Goal: Task Accomplishment & Management: Manage account settings

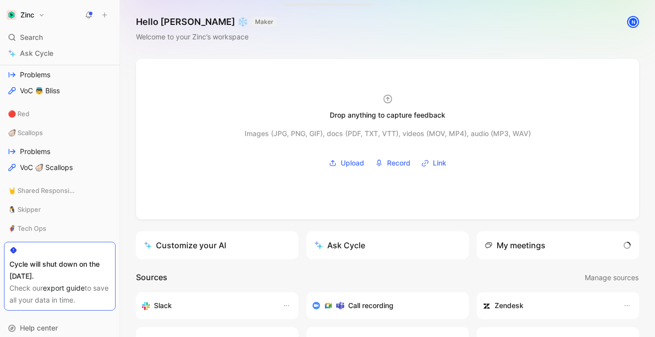
scroll to position [522, 0]
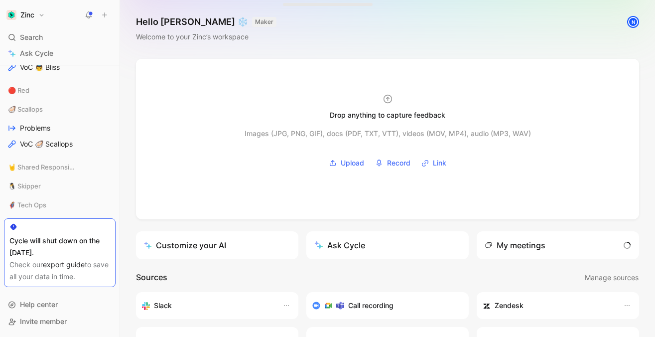
click at [37, 15] on button "Zinc" at bounding box center [25, 15] width 43 height 14
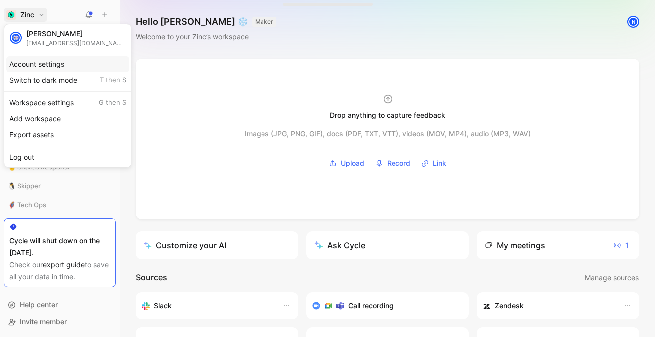
click at [75, 65] on div "Account settings" at bounding box center [67, 64] width 123 height 16
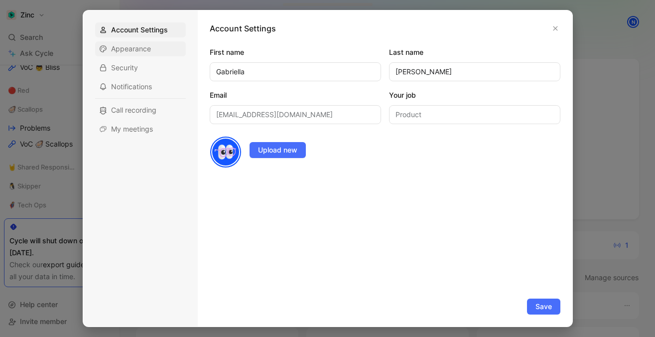
click at [138, 52] on span "Appearance" at bounding box center [131, 49] width 40 height 10
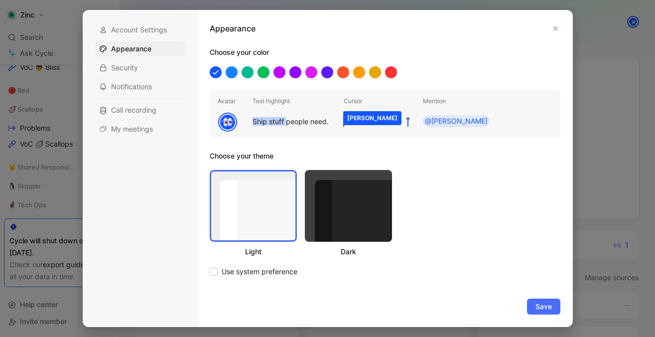
click at [61, 36] on div at bounding box center [327, 168] width 655 height 337
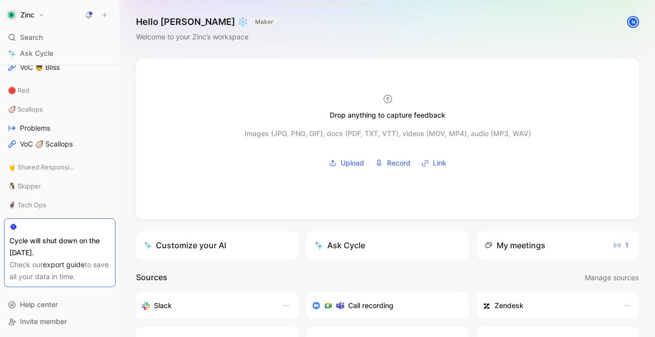
click at [21, 18] on h1 "Zinc" at bounding box center [27, 14] width 14 height 9
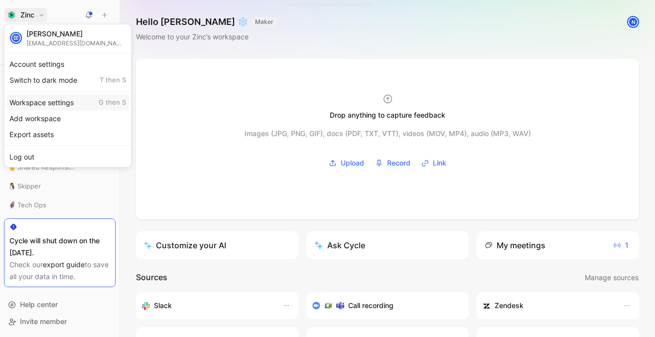
click at [51, 101] on div "Workspace settings G then S" at bounding box center [67, 103] width 123 height 16
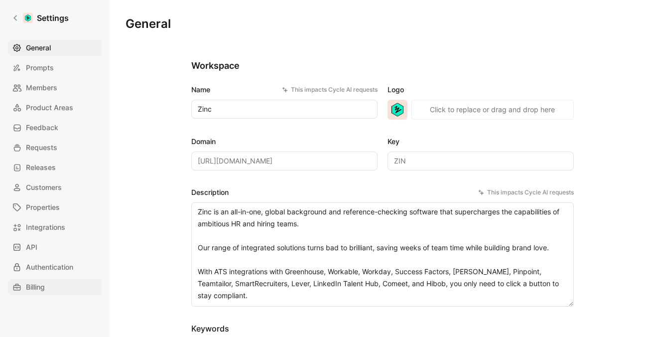
click at [51, 286] on link "Billing" at bounding box center [55, 287] width 94 height 16
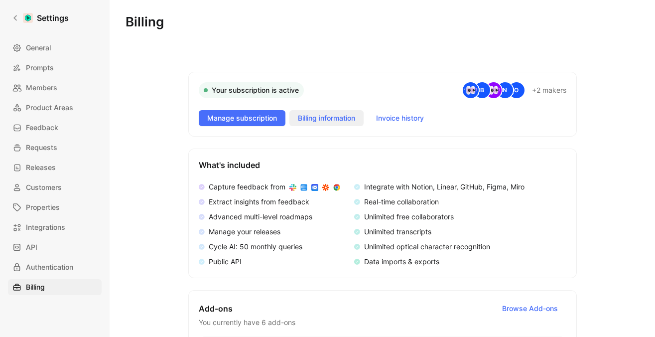
click at [336, 120] on span "Billing information" at bounding box center [326, 118] width 57 height 12
